Goal: Navigation & Orientation: Find specific page/section

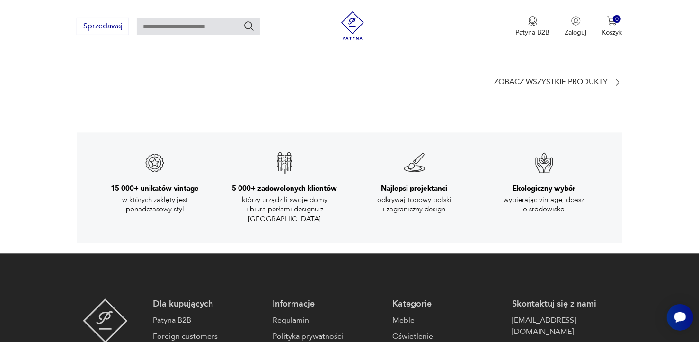
scroll to position [1577, 0]
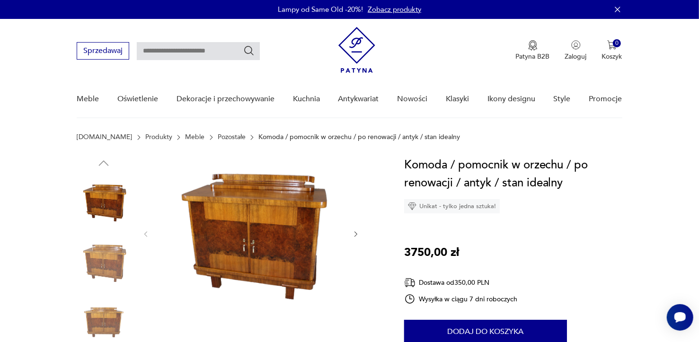
click at [110, 258] on img at bounding box center [104, 263] width 54 height 54
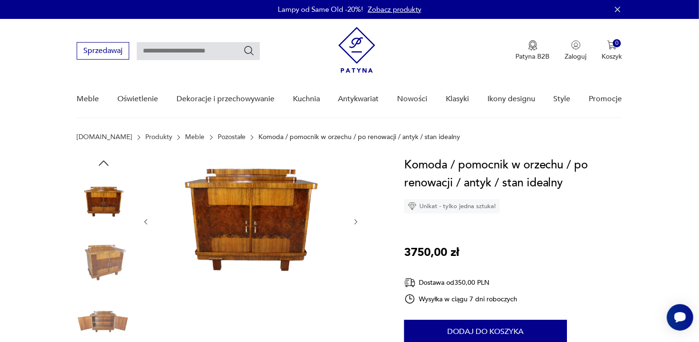
click at [110, 258] on img at bounding box center [104, 263] width 54 height 54
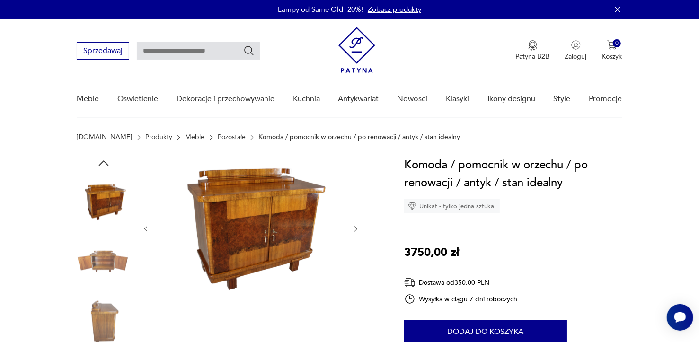
click at [110, 258] on img at bounding box center [104, 263] width 54 height 54
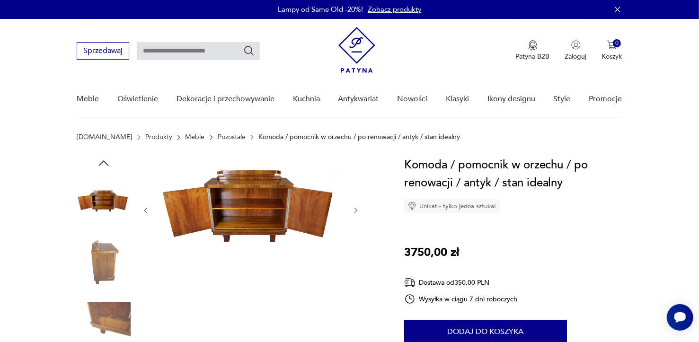
click at [110, 258] on img at bounding box center [104, 263] width 54 height 54
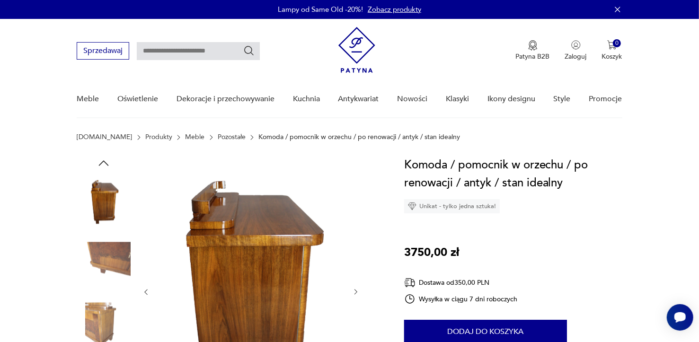
click at [110, 258] on img at bounding box center [104, 263] width 54 height 54
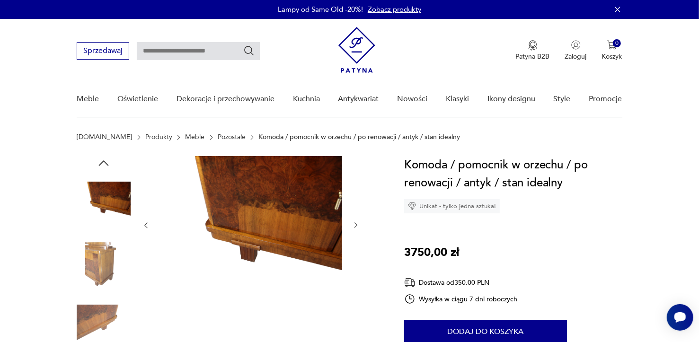
click at [110, 258] on img at bounding box center [104, 263] width 54 height 54
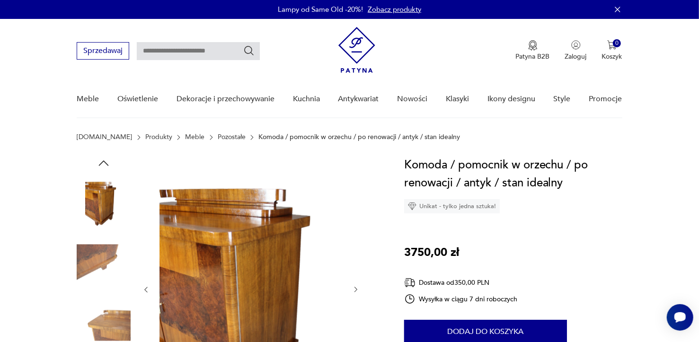
click at [110, 258] on img at bounding box center [104, 263] width 54 height 54
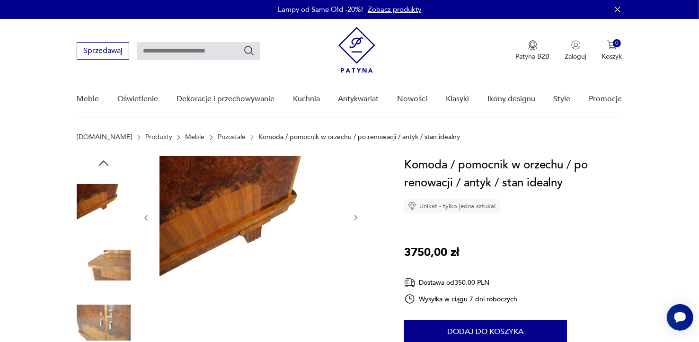
click at [112, 261] on img at bounding box center [104, 263] width 54 height 54
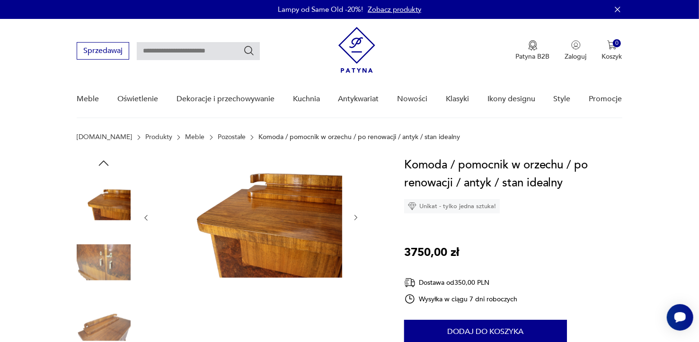
click at [112, 261] on img at bounding box center [104, 263] width 54 height 54
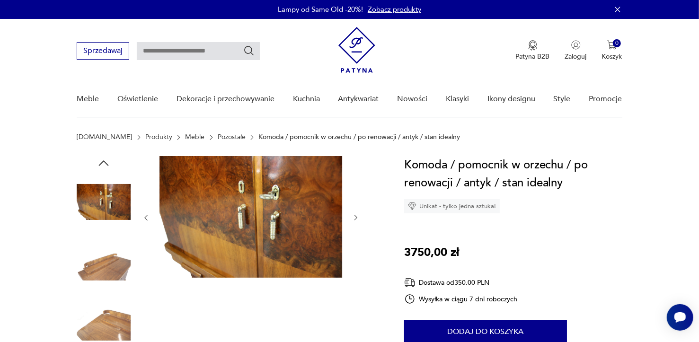
click at [112, 261] on img at bounding box center [104, 263] width 54 height 54
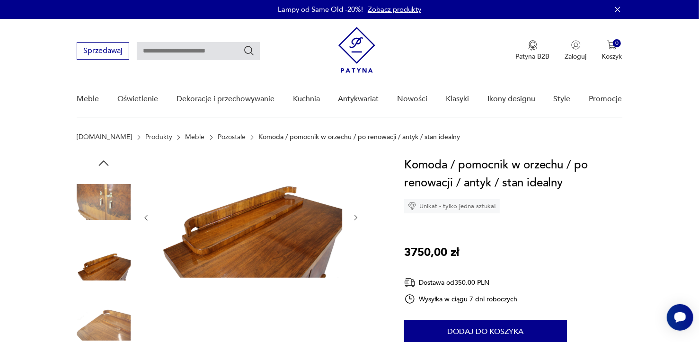
click at [112, 261] on img at bounding box center [104, 263] width 54 height 54
click at [114, 262] on img at bounding box center [104, 263] width 54 height 54
click at [113, 333] on img at bounding box center [104, 323] width 54 height 54
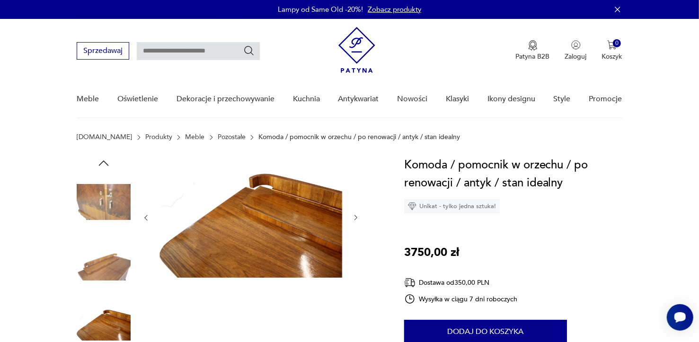
click at [113, 333] on img at bounding box center [104, 323] width 54 height 54
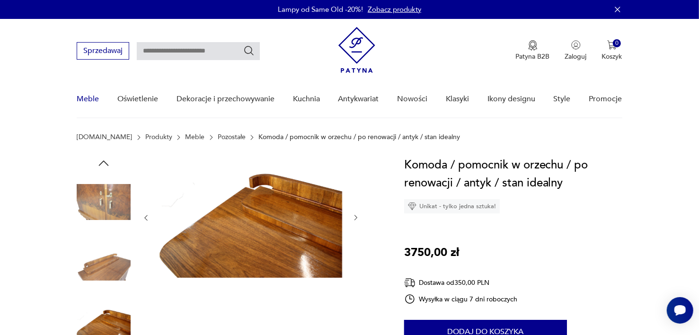
drag, startPoint x: 113, startPoint y: 333, endPoint x: 92, endPoint y: 106, distance: 227.7
click at [92, 106] on link "Meble" at bounding box center [88, 99] width 22 height 36
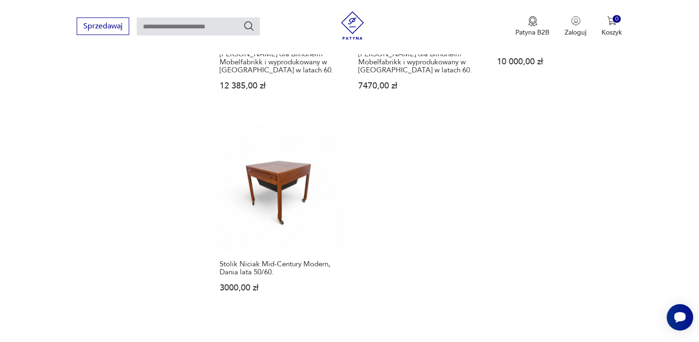
scroll to position [1591, 0]
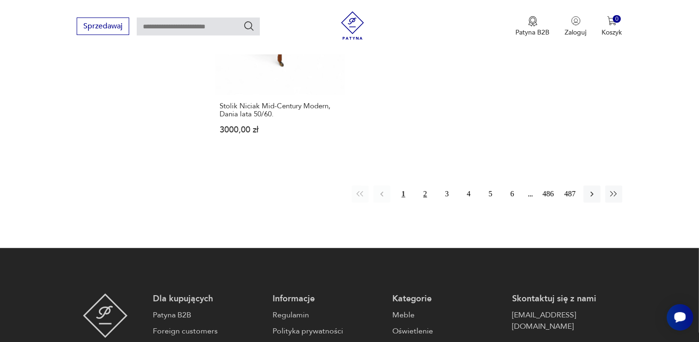
click at [426, 185] on button "2" at bounding box center [425, 193] width 17 height 17
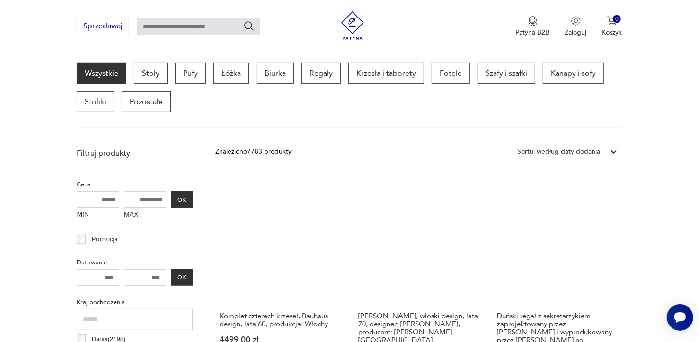
scroll to position [93, 0]
